Goal: Task Accomplishment & Management: Manage account settings

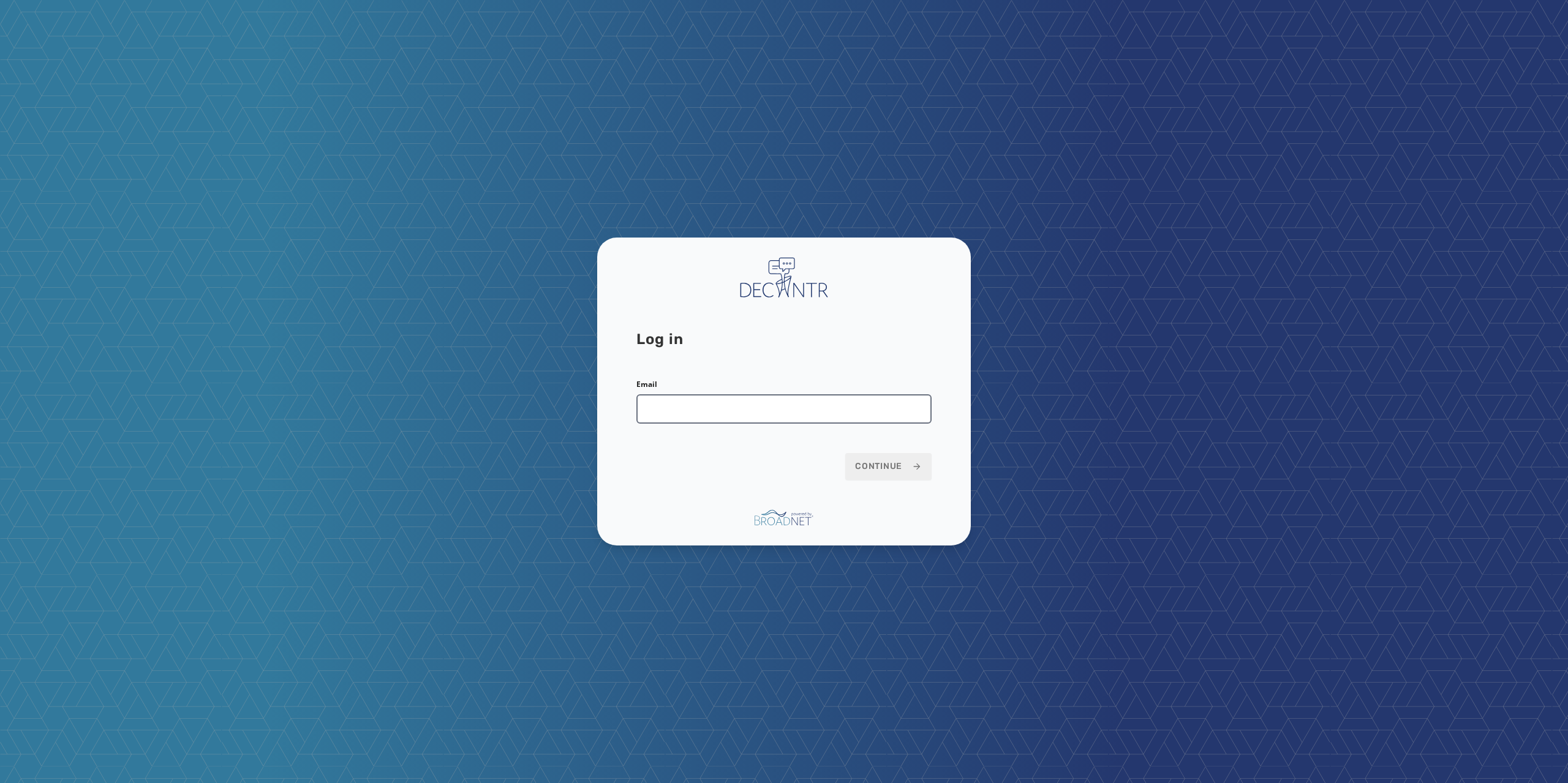
click at [741, 413] on input "Email" at bounding box center [784, 409] width 295 height 29
type input "**********"
click at [868, 469] on span "Continue" at bounding box center [888, 466] width 67 height 12
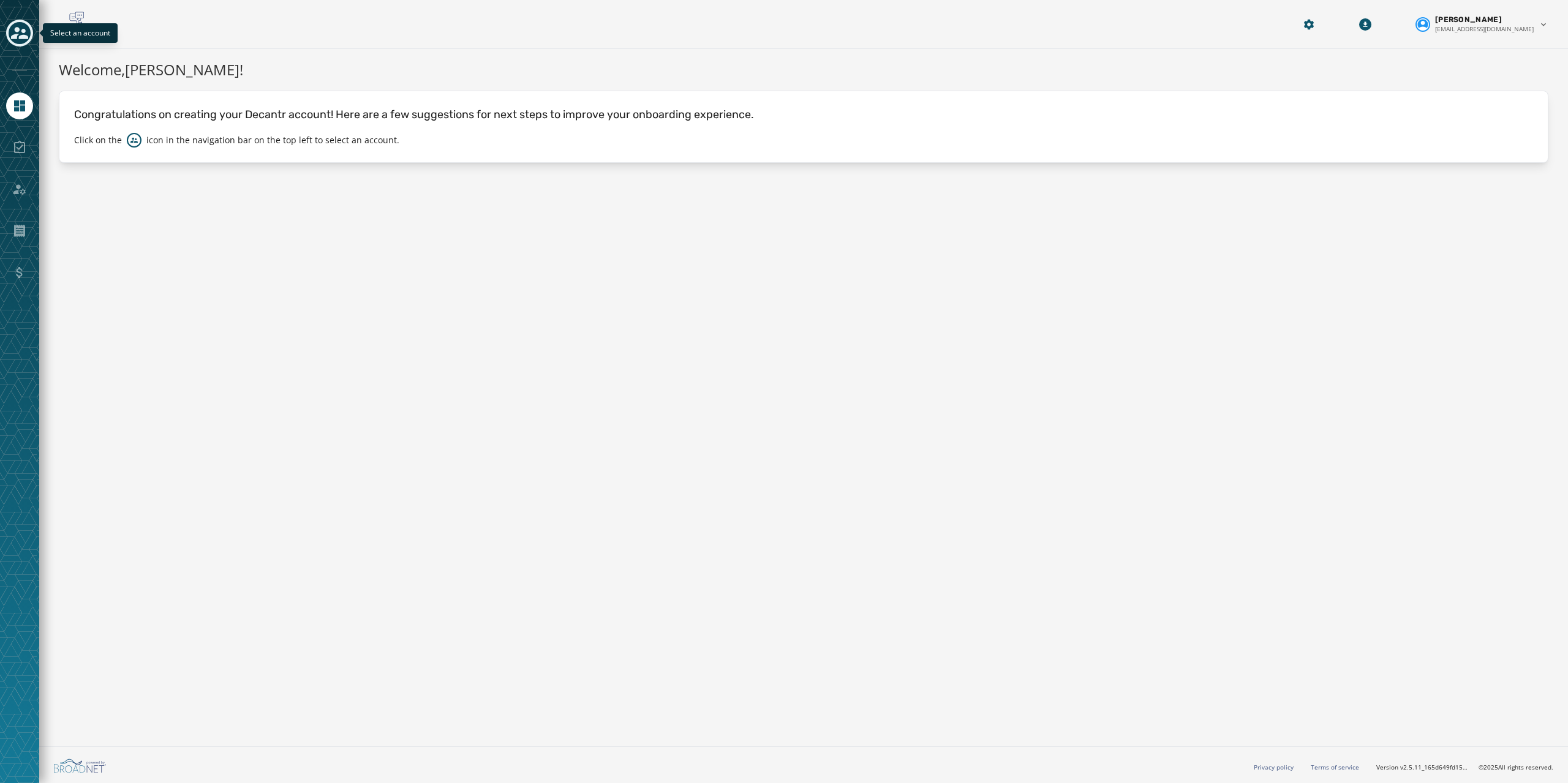
click at [22, 39] on icon "Toggle account select drawer" at bounding box center [19, 33] width 17 height 12
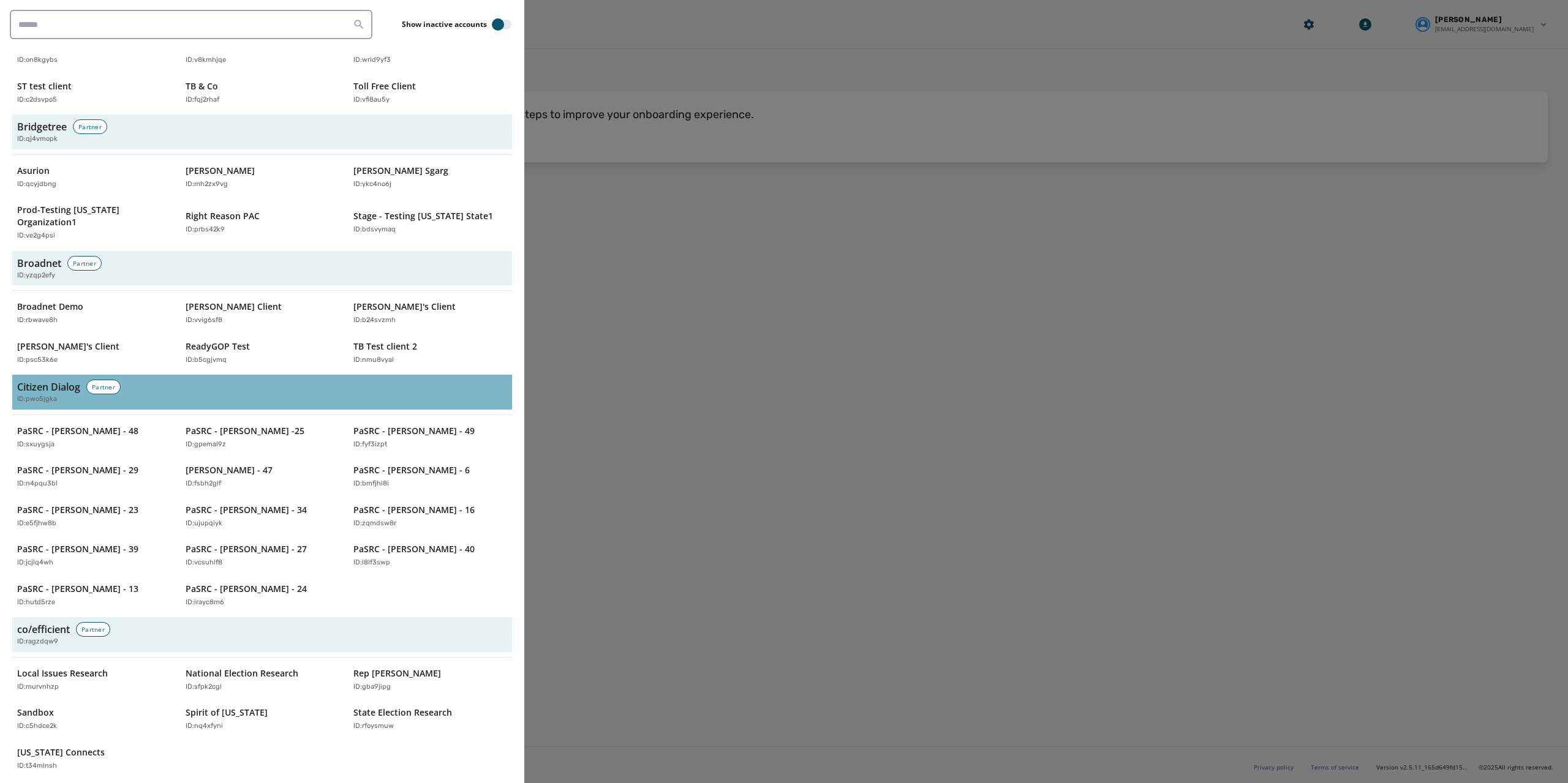
scroll to position [429, 0]
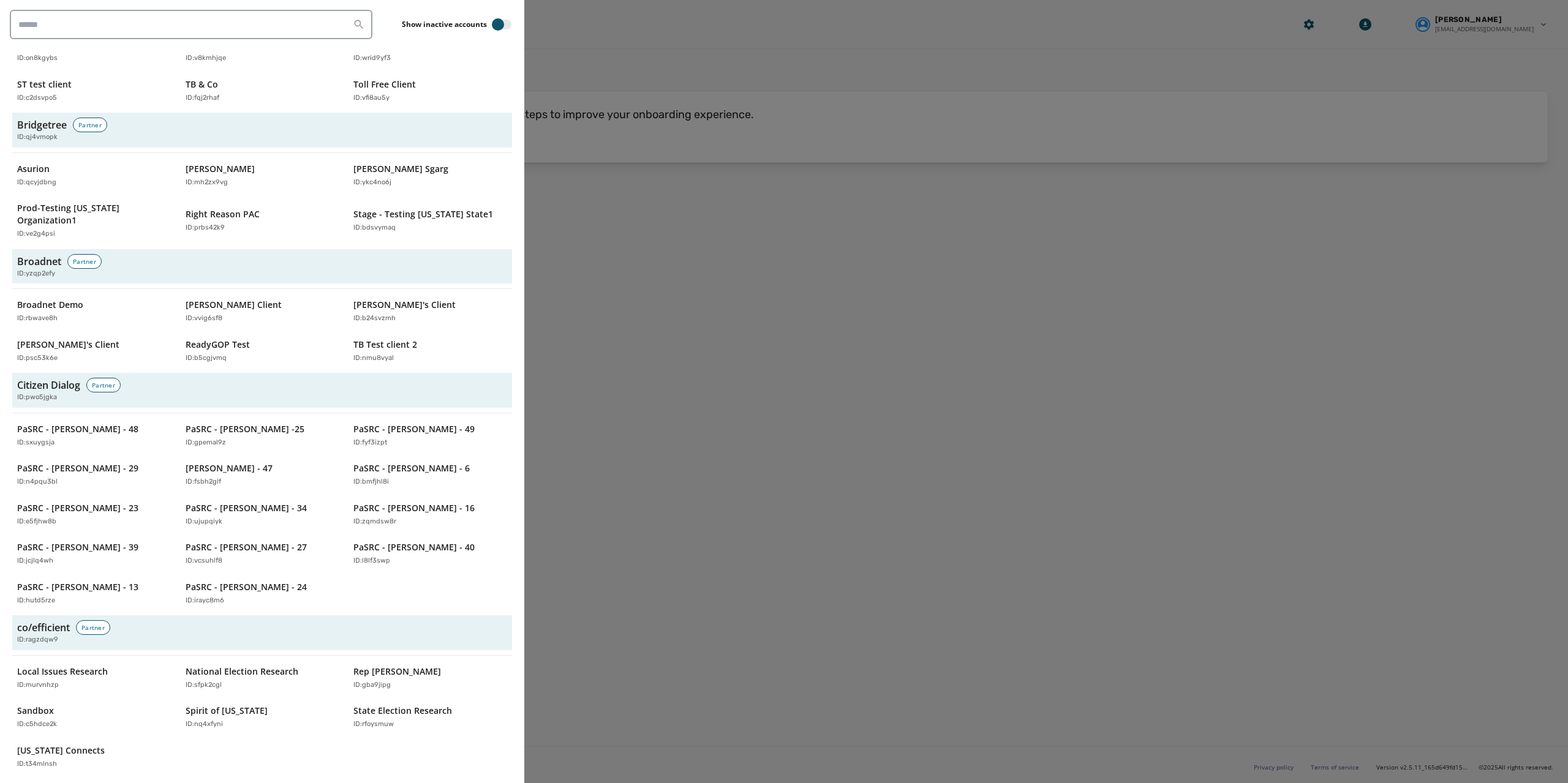
click at [685, 334] on div at bounding box center [784, 392] width 1568 height 783
